Goal: Task Accomplishment & Management: Complete application form

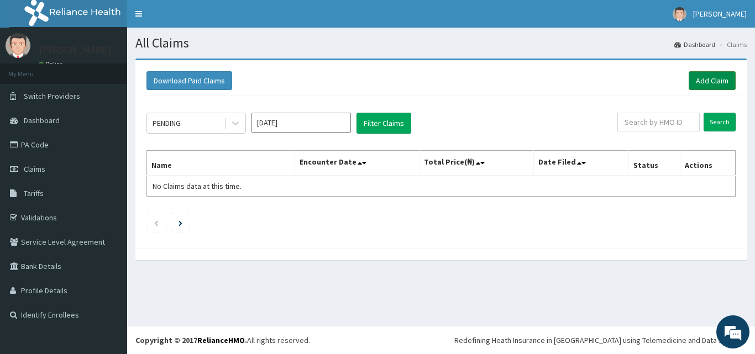
click at [699, 76] on link "Add Claim" at bounding box center [712, 80] width 47 height 19
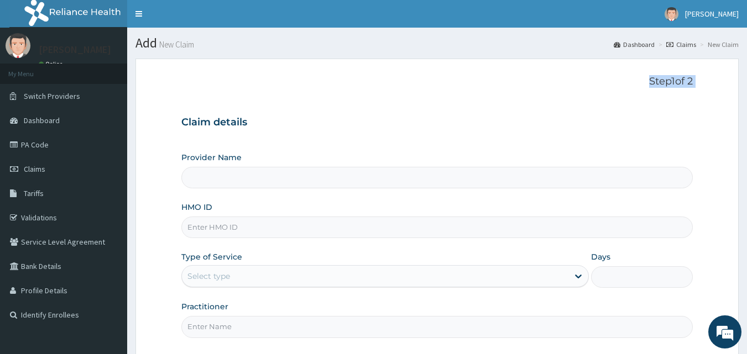
type input "[GEOGRAPHIC_DATA]"
click at [306, 229] on input "HMO ID" at bounding box center [437, 228] width 512 height 22
click at [277, 225] on input "MM" at bounding box center [437, 228] width 512 height 22
type input "MMM/10011/A"
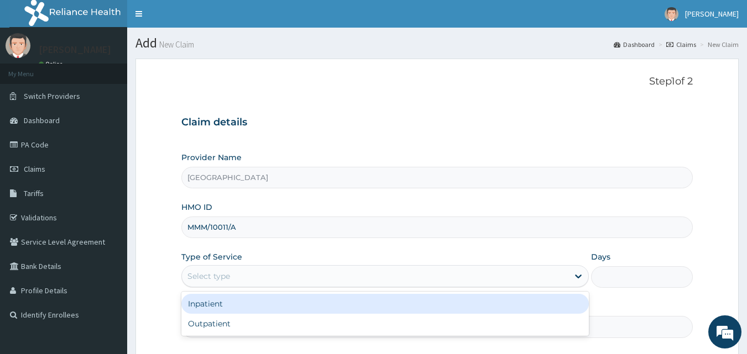
click at [258, 277] on div "Select type" at bounding box center [375, 276] width 386 height 18
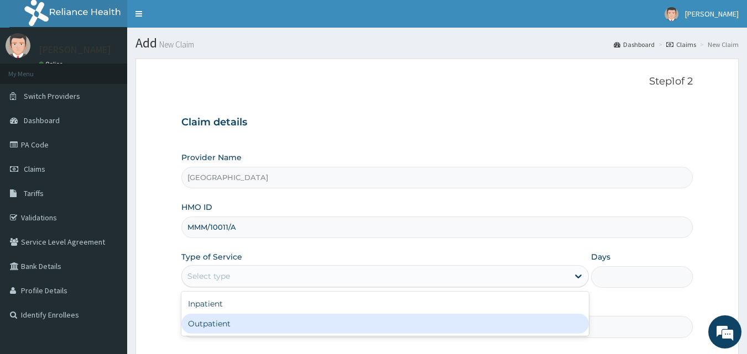
click at [224, 321] on div "Outpatient" at bounding box center [384, 324] width 407 height 20
type input "1"
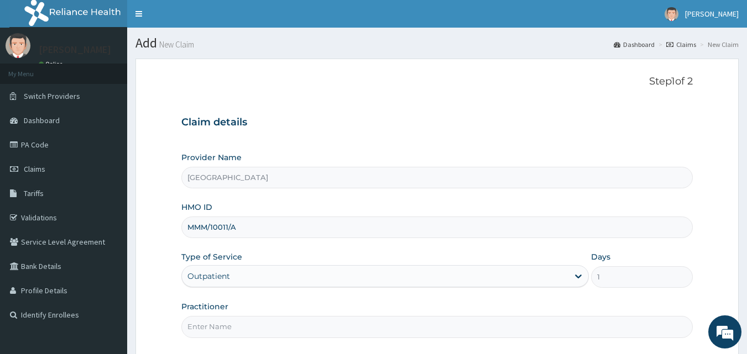
click at [220, 329] on input "Practitioner" at bounding box center [437, 327] width 512 height 22
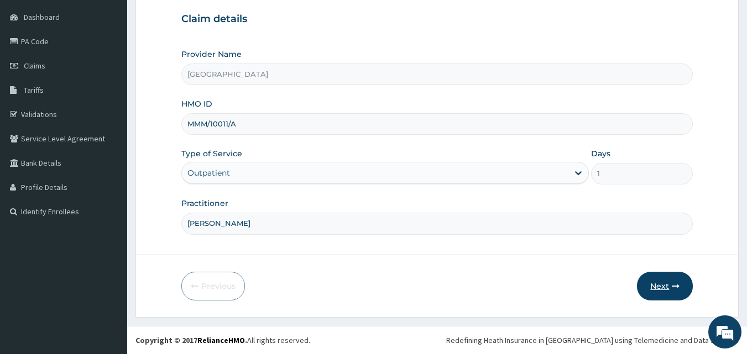
type input "DR MUSA"
click at [662, 284] on button "Next" at bounding box center [665, 286] width 56 height 29
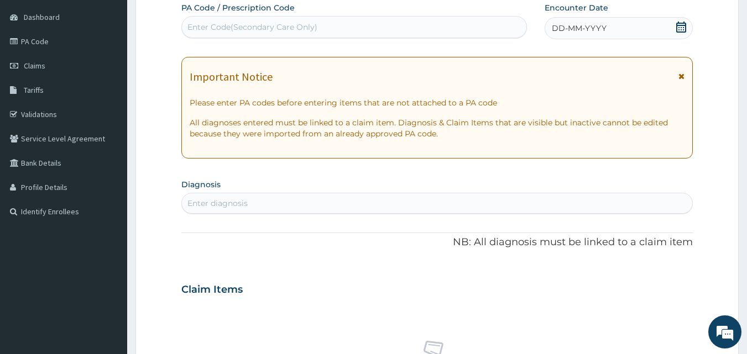
click at [633, 28] on div "DD-MM-YYYY" at bounding box center [618, 28] width 148 height 22
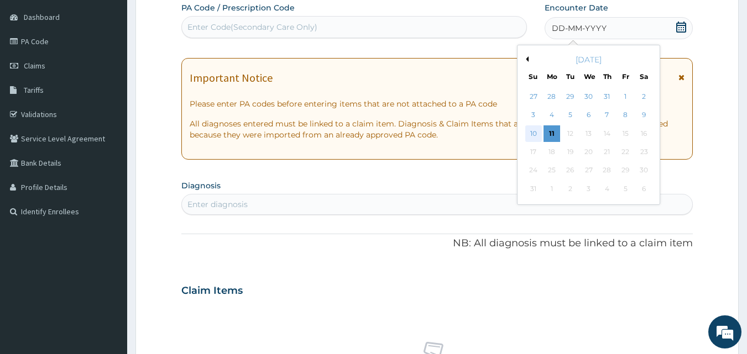
click at [534, 131] on div "10" at bounding box center [533, 133] width 17 height 17
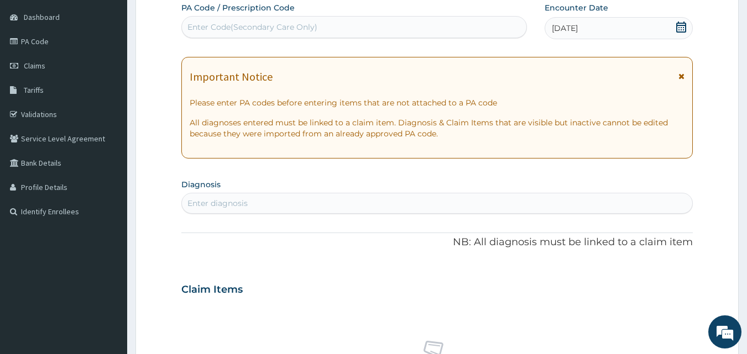
click at [319, 21] on div "Enter Code(Secondary Care Only)" at bounding box center [354, 27] width 345 height 18
type input "PA/890ABB"
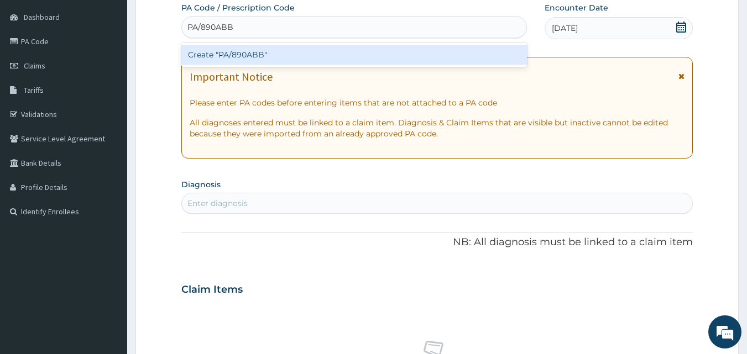
click at [268, 54] on div "Create "PA/890ABB"" at bounding box center [354, 55] width 346 height 20
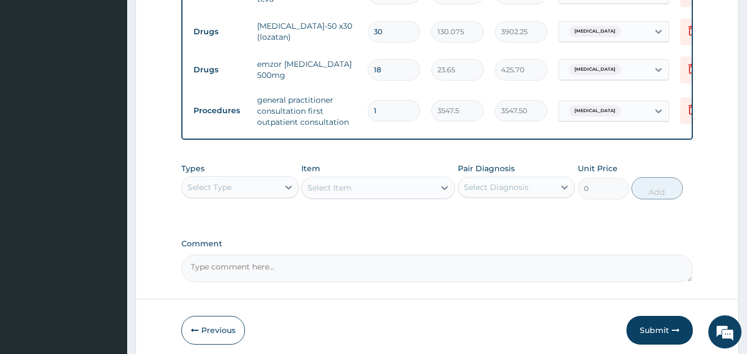
scroll to position [557, 0]
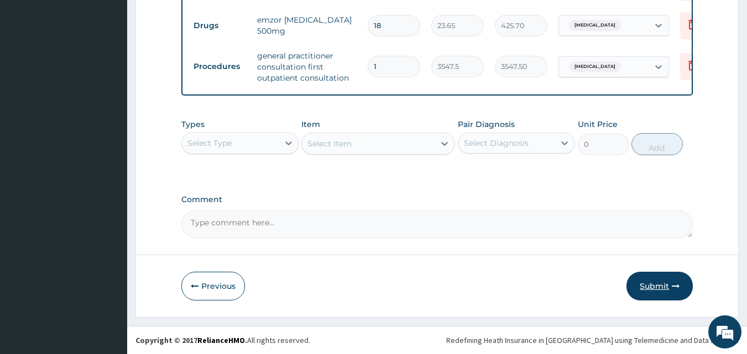
click at [647, 285] on button "Submit" at bounding box center [659, 286] width 66 height 29
